Goal: Information Seeking & Learning: Learn about a topic

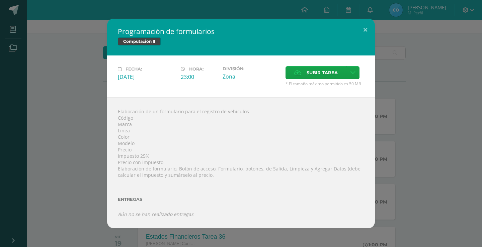
click at [436, 50] on div "Programación de formularios Computación II Fecha: [DATE] Hora: 23:00 División:" at bounding box center [241, 124] width 476 height 210
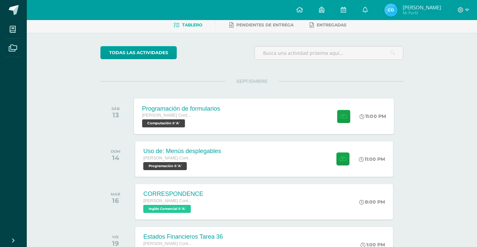
click at [159, 117] on span "[PERSON_NAME] Contador con Orientación en Computación" at bounding box center [167, 115] width 51 height 5
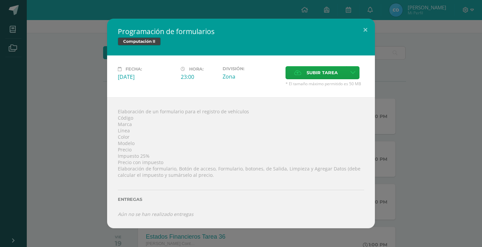
click at [64, 106] on div "Programación de formularios Computación II Fecha: [DATE] Hora: 23:00 División:" at bounding box center [241, 124] width 476 height 210
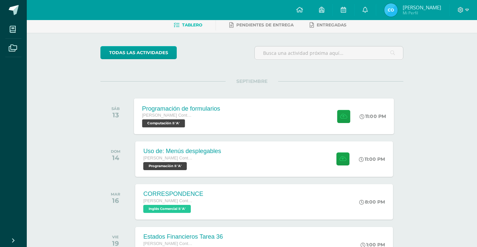
click at [180, 109] on div "Programación de formularios" at bounding box center [181, 108] width 78 height 7
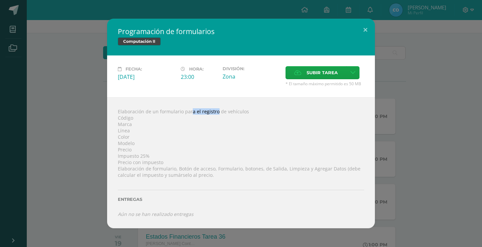
drag, startPoint x: 178, startPoint y: 109, endPoint x: 205, endPoint y: 107, distance: 27.2
click at [205, 107] on div "Elaboración de un formulario para el registro de vehículos Código Marca Línea C…" at bounding box center [241, 162] width 268 height 131
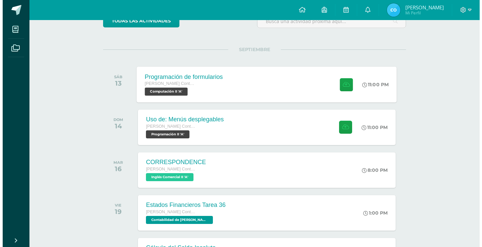
scroll to position [67, 0]
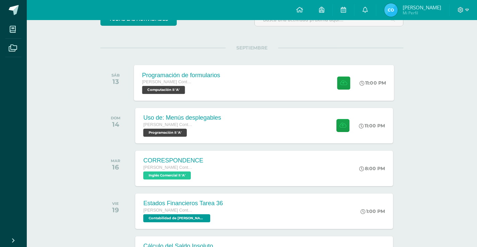
click at [176, 90] on span "Computación II 'A'" at bounding box center [163, 90] width 43 height 8
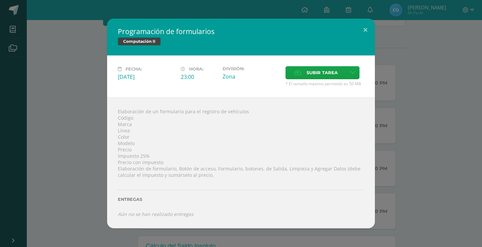
click at [200, 244] on div "Programación de formularios Computación II Fecha: [DATE] Hora: 23:00 División:" at bounding box center [241, 123] width 482 height 247
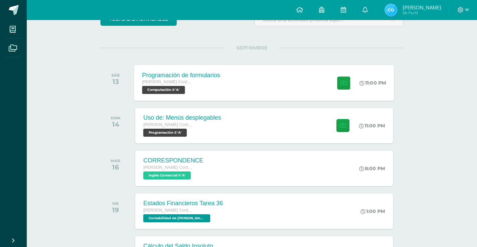
click at [177, 95] on div "Programación de formularios Quinto Perito Contador con Orientación en Computaci…" at bounding box center [181, 83] width 94 height 36
